Goal: Transaction & Acquisition: Purchase product/service

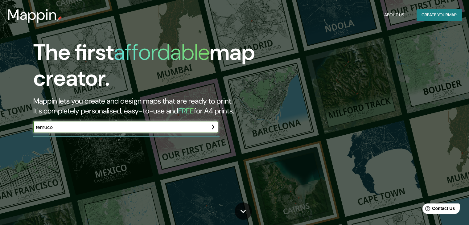
type input "temuco"
click at [208, 126] on icon "button" at bounding box center [211, 126] width 7 height 7
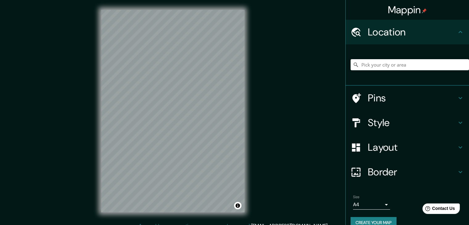
click at [418, 122] on h4 "Style" at bounding box center [412, 123] width 89 height 12
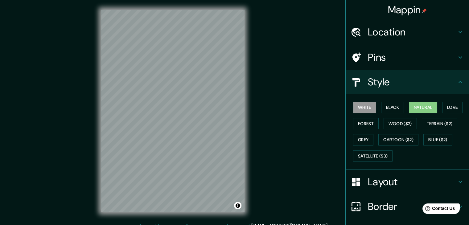
click at [421, 108] on button "Natural" at bounding box center [423, 107] width 28 height 11
click at [365, 125] on button "Forest" at bounding box center [366, 123] width 26 height 11
click at [422, 102] on button "Natural" at bounding box center [423, 107] width 28 height 11
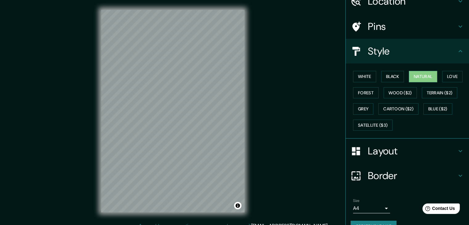
click at [439, 150] on h4 "Layout" at bounding box center [412, 151] width 89 height 12
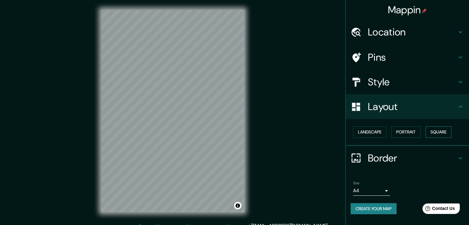
click at [437, 132] on button "Square" at bounding box center [439, 131] width 26 height 11
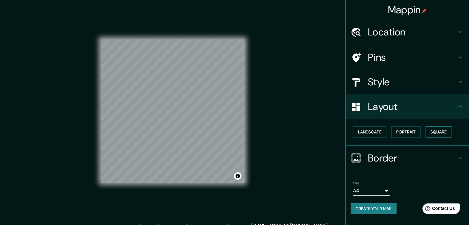
click at [437, 132] on button "Square" at bounding box center [439, 131] width 26 height 11
click at [414, 135] on button "Portrait" at bounding box center [405, 131] width 29 height 11
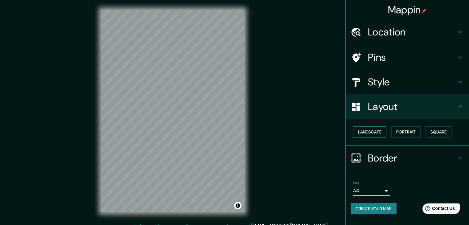
click at [379, 136] on button "Landscape" at bounding box center [369, 131] width 33 height 11
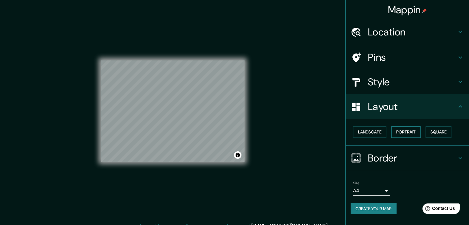
click at [407, 133] on button "Portrait" at bounding box center [405, 131] width 29 height 11
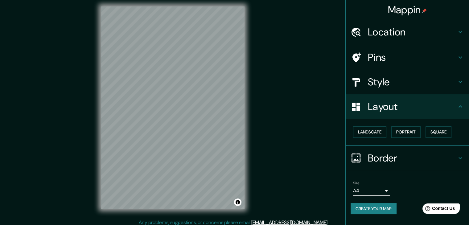
scroll to position [7, 0]
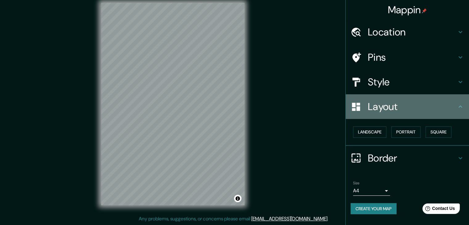
click at [443, 104] on h4 "Layout" at bounding box center [412, 107] width 89 height 12
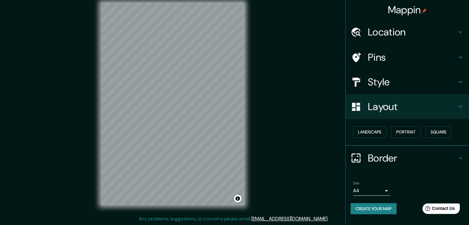
click at [423, 50] on div "Pins" at bounding box center [407, 57] width 123 height 25
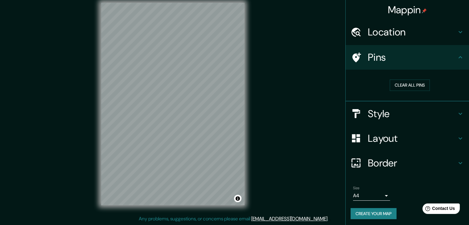
click at [443, 49] on div "Pins" at bounding box center [407, 57] width 123 height 25
click at [445, 32] on h4 "Location" at bounding box center [412, 32] width 89 height 12
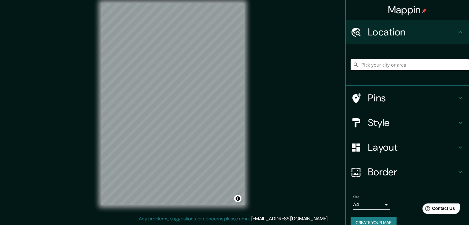
click at [444, 37] on h4 "Location" at bounding box center [412, 32] width 89 height 12
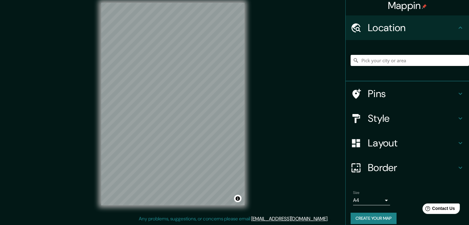
scroll to position [10, 0]
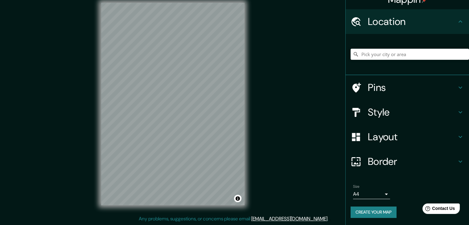
click at [401, 158] on h4 "Border" at bounding box center [412, 161] width 89 height 12
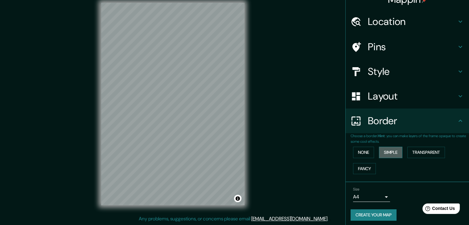
click at [388, 151] on button "Simple" at bounding box center [390, 152] width 23 height 11
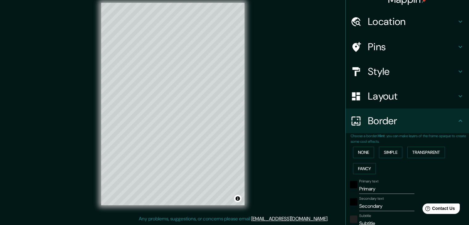
click at [370, 153] on div "None Simple Transparent Fancy" at bounding box center [410, 160] width 118 height 32
click at [360, 154] on button "None" at bounding box center [363, 152] width 21 height 11
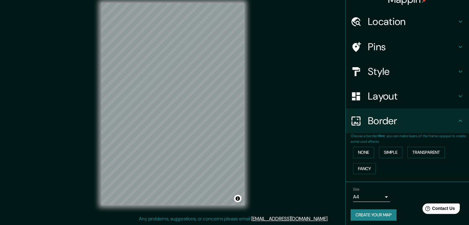
click at [252, 88] on div "© Mapbox © OpenStreetMap Improve this map" at bounding box center [172, 104] width 163 height 222
click at [373, 211] on button "Create your map" at bounding box center [374, 214] width 46 height 11
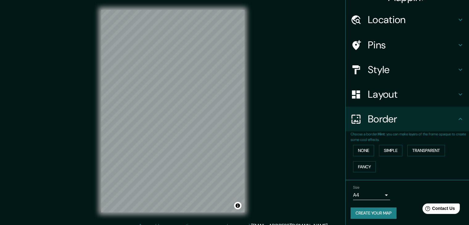
scroll to position [13, 0]
click at [385, 214] on button "Create your map" at bounding box center [374, 212] width 46 height 11
click at [414, 93] on h4 "Layout" at bounding box center [412, 94] width 89 height 12
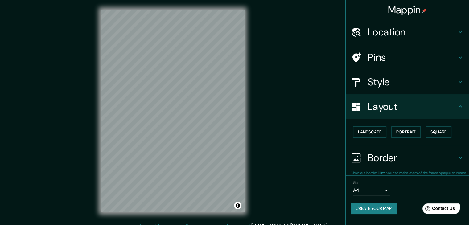
scroll to position [0, 0]
click at [379, 135] on button "Landscape" at bounding box center [369, 131] width 33 height 11
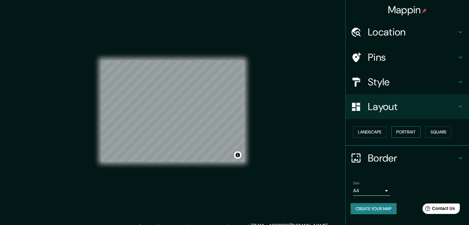
click at [400, 129] on button "Portrait" at bounding box center [405, 131] width 29 height 11
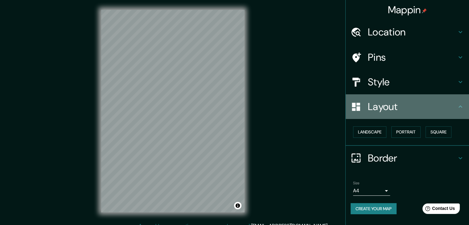
click at [424, 108] on h4 "Layout" at bounding box center [412, 107] width 89 height 12
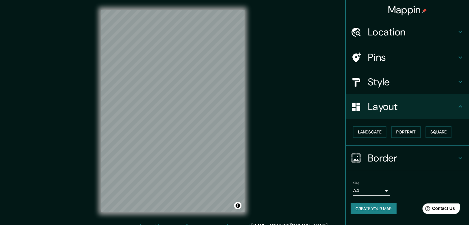
click at [421, 84] on h4 "Style" at bounding box center [412, 82] width 89 height 12
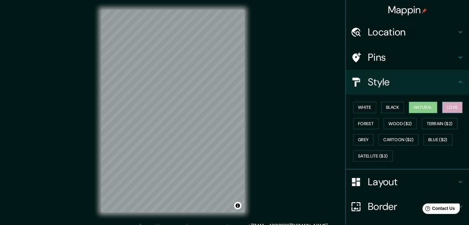
click at [447, 105] on button "Love" at bounding box center [452, 107] width 20 height 11
click at [395, 103] on button "Black" at bounding box center [392, 107] width 23 height 11
click at [373, 110] on div "White Black Natural Love Forest Wood ($2) Terrain ($2) Grey Cartoon ($2) Blue (…" at bounding box center [410, 131] width 118 height 65
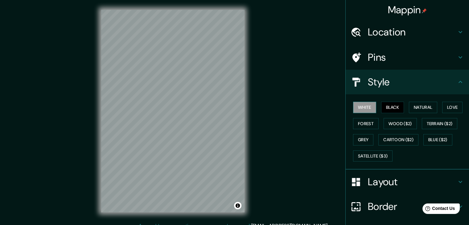
click at [366, 111] on button "White" at bounding box center [364, 107] width 23 height 11
click at [368, 124] on button "Forest" at bounding box center [366, 123] width 26 height 11
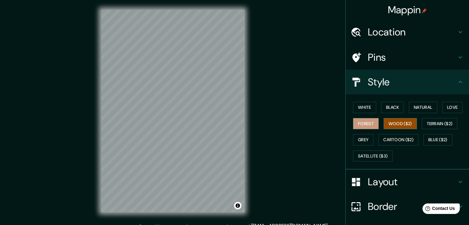
click at [397, 125] on button "Wood ($2)" at bounding box center [400, 123] width 33 height 11
click at [433, 127] on button "Terrain ($2)" at bounding box center [440, 123] width 36 height 11
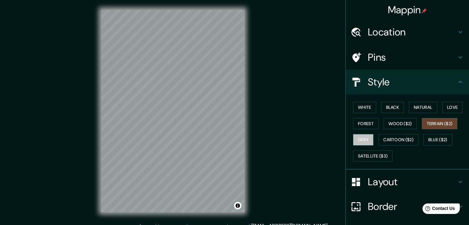
click at [360, 142] on button "Grey" at bounding box center [363, 139] width 20 height 11
click at [389, 140] on button "Cartoon ($2)" at bounding box center [398, 139] width 40 height 11
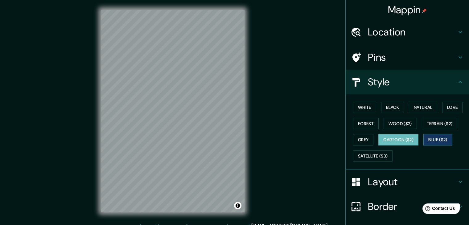
click at [430, 138] on button "Blue ($2)" at bounding box center [437, 139] width 29 height 11
click at [371, 155] on button "Satellite ($3)" at bounding box center [372, 155] width 39 height 11
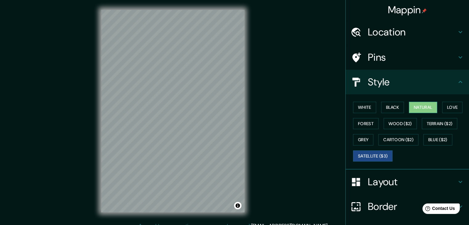
click at [422, 109] on button "Natural" at bounding box center [423, 107] width 28 height 11
click at [375, 155] on button "Satellite ($3)" at bounding box center [372, 155] width 39 height 11
click at [417, 110] on button "Natural" at bounding box center [423, 107] width 28 height 11
click at [363, 154] on button "Satellite ($3)" at bounding box center [372, 155] width 39 height 11
click at [418, 110] on button "Natural" at bounding box center [423, 107] width 28 height 11
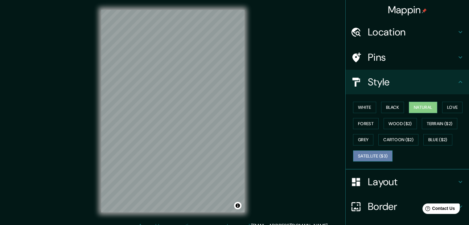
click at [372, 157] on button "Satellite ($3)" at bounding box center [372, 155] width 39 height 11
